Goal: Obtain resource: Obtain resource

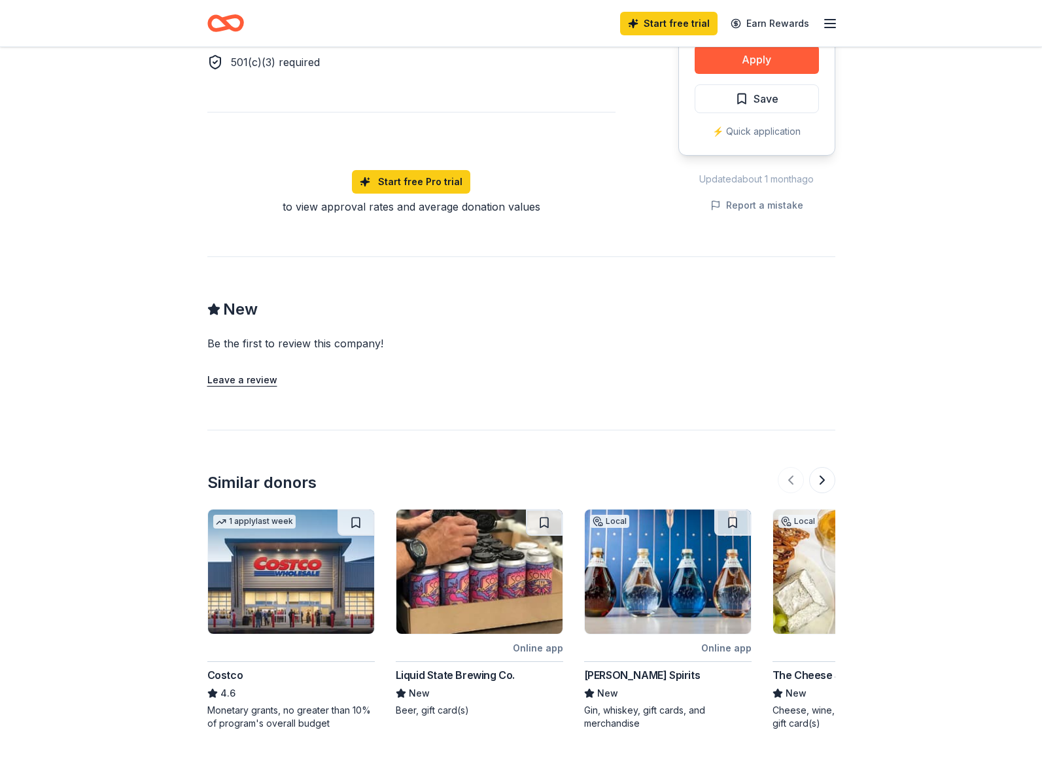
scroll to position [823, 0]
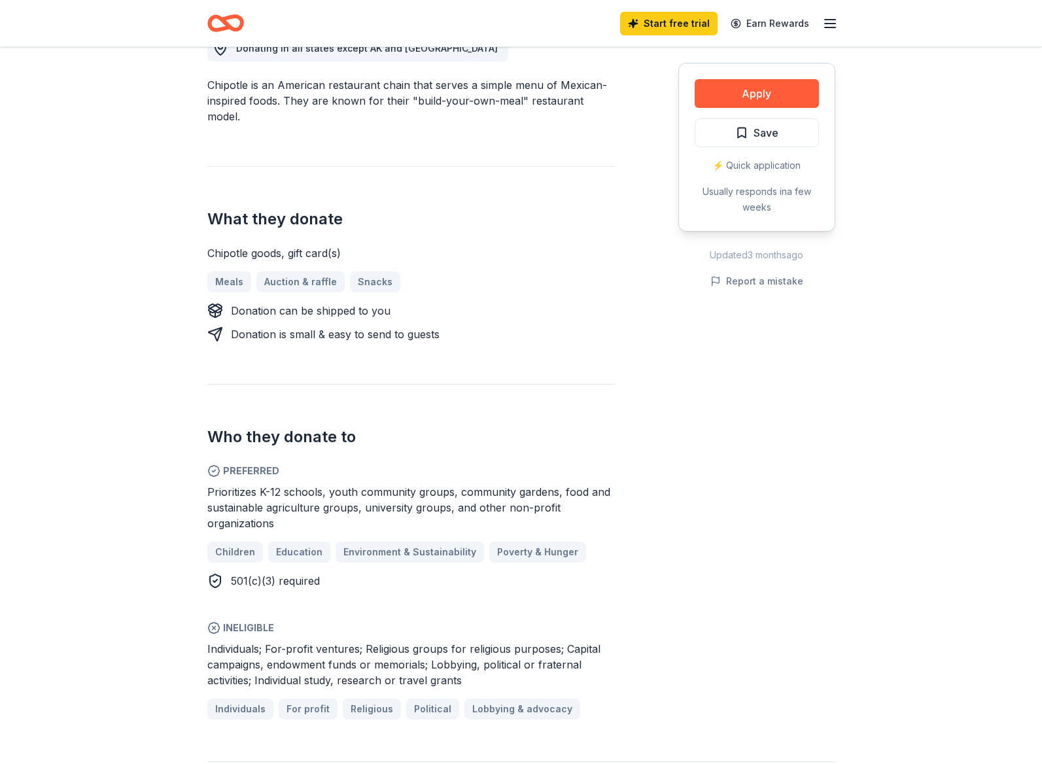
scroll to position [221, 0]
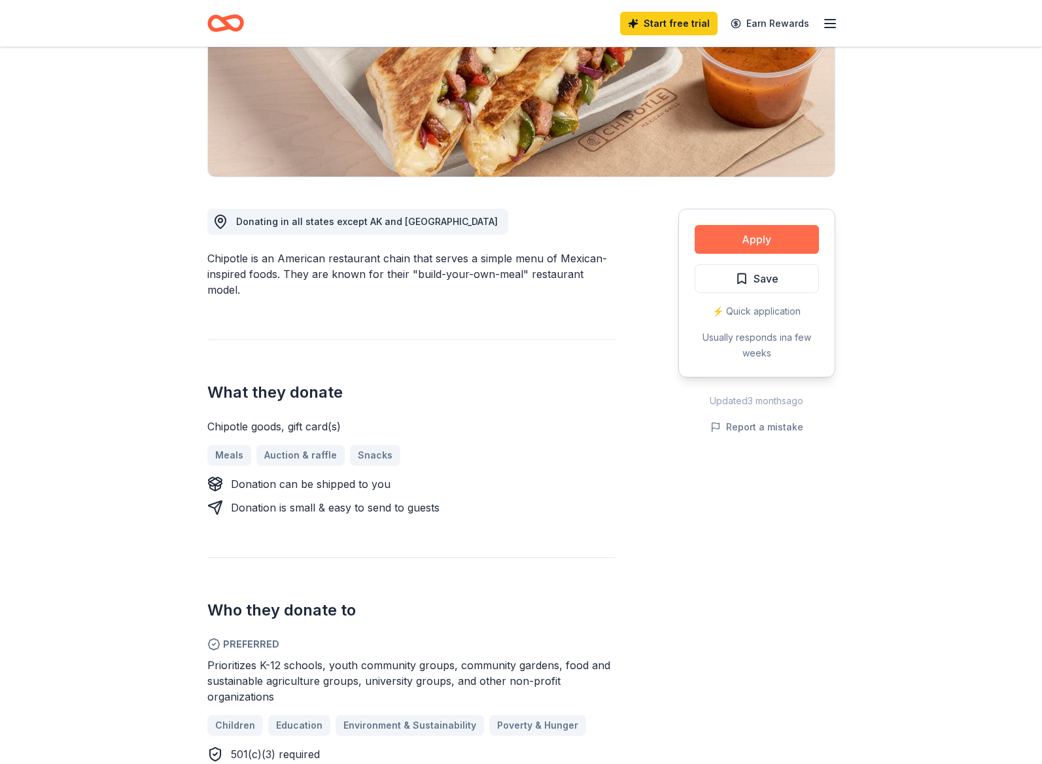
click at [759, 236] on button "Apply" at bounding box center [757, 239] width 124 height 29
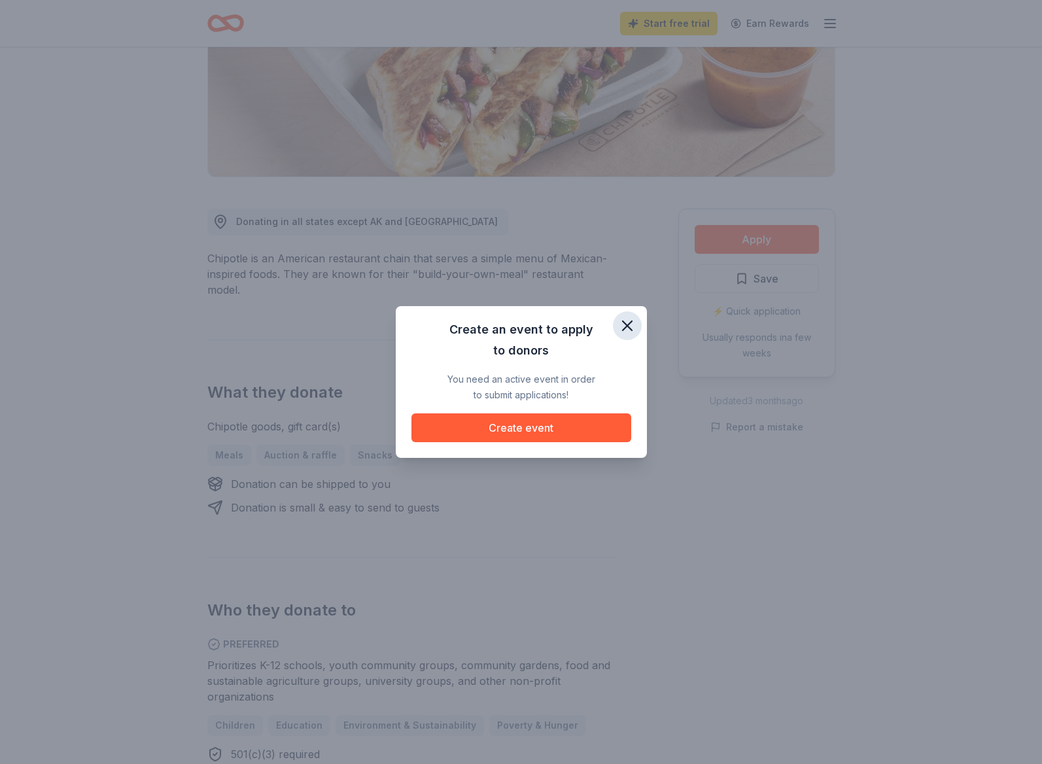
click at [626, 329] on icon "button" at bounding box center [627, 326] width 18 height 18
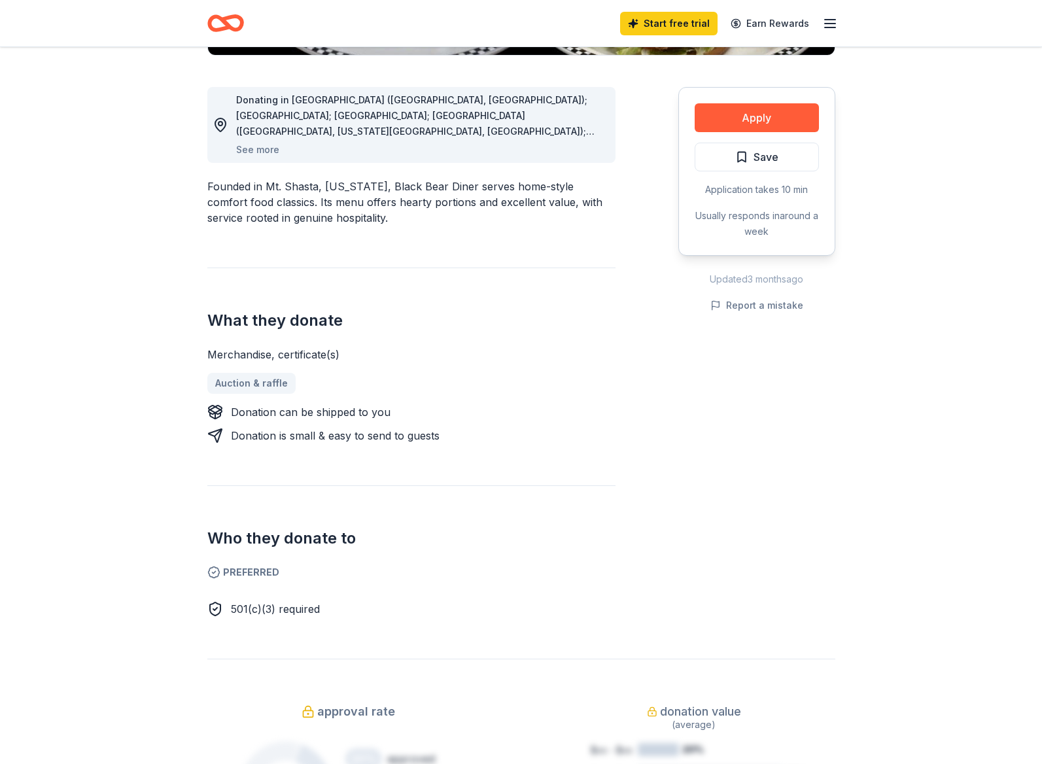
scroll to position [346, 0]
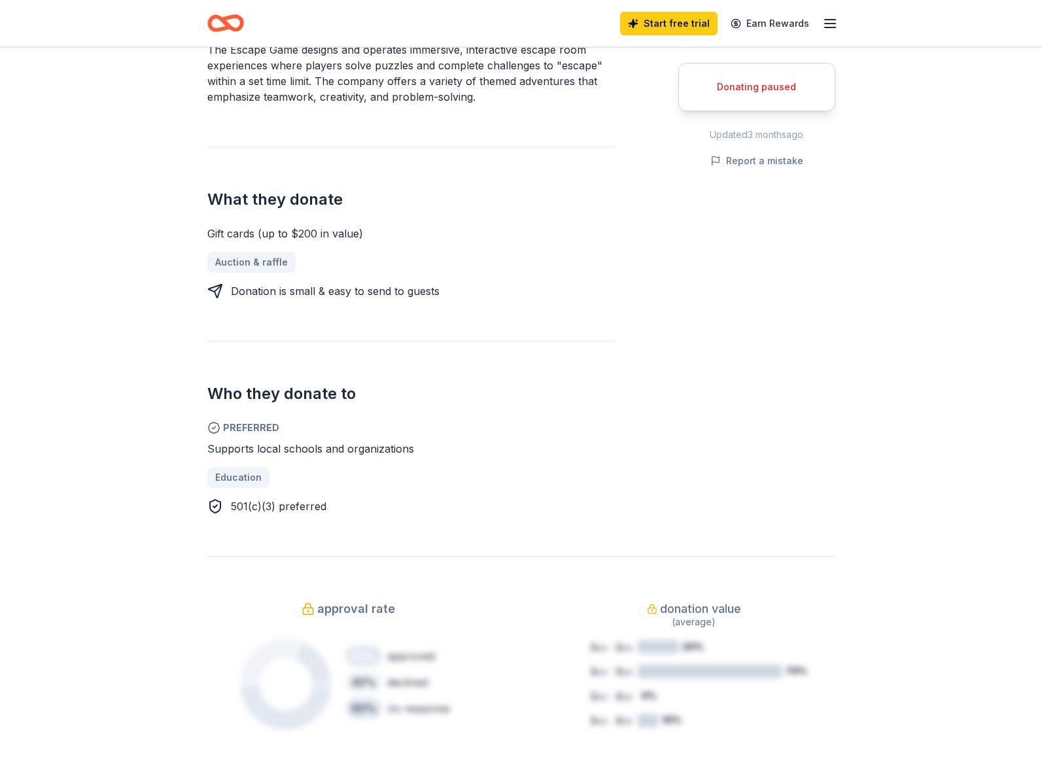
scroll to position [487, 0]
